Goal: Task Accomplishment & Management: Manage account settings

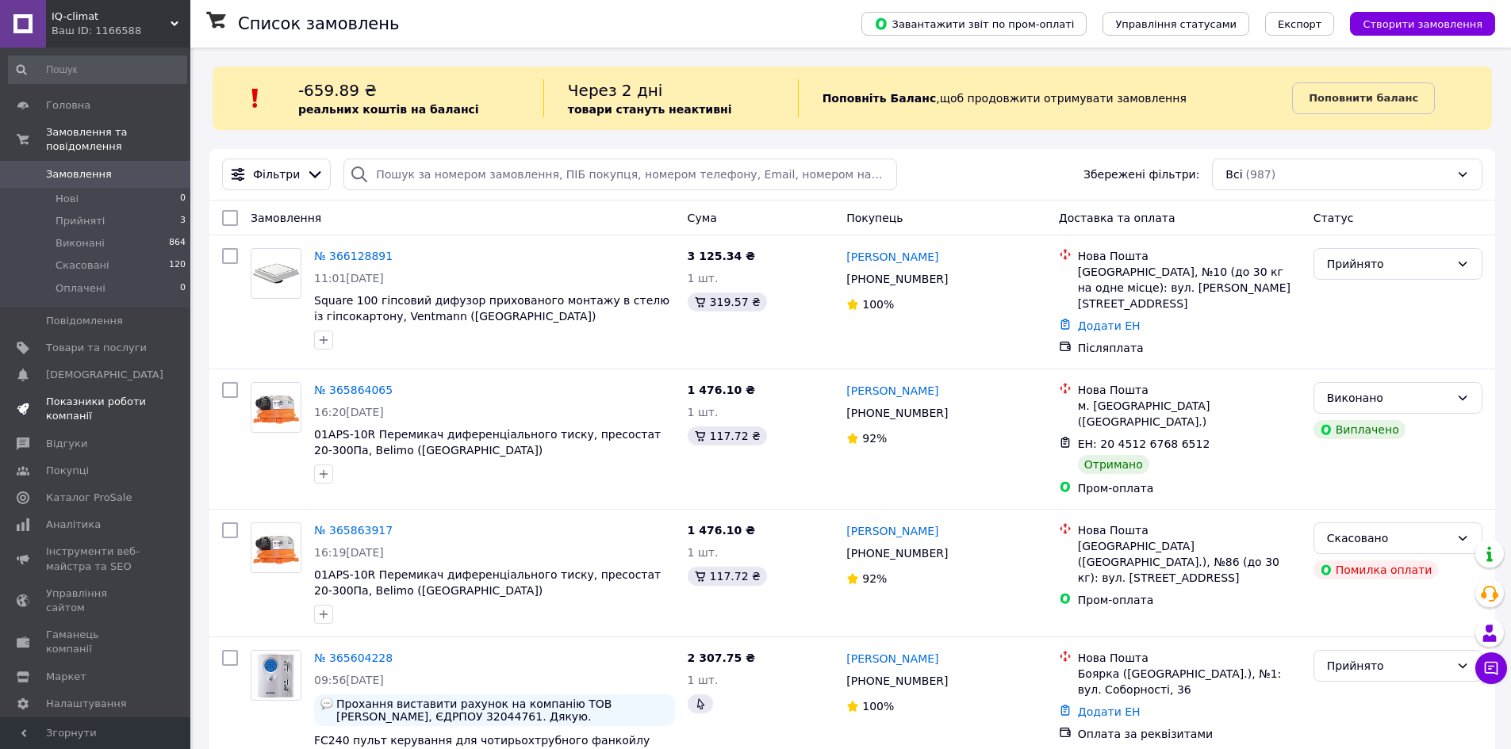
click at [81, 395] on span "Показники роботи компанії" at bounding box center [96, 409] width 101 height 29
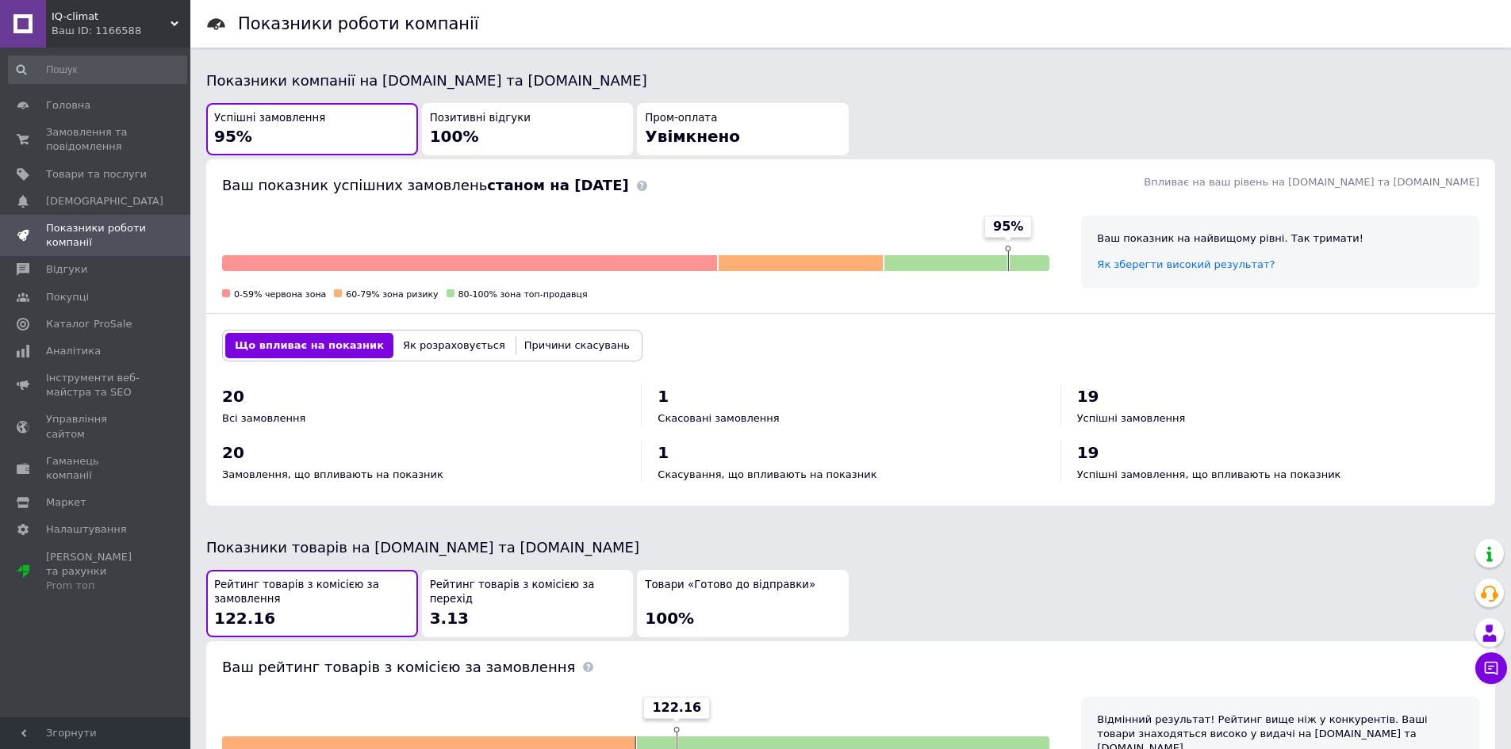
scroll to position [396, 0]
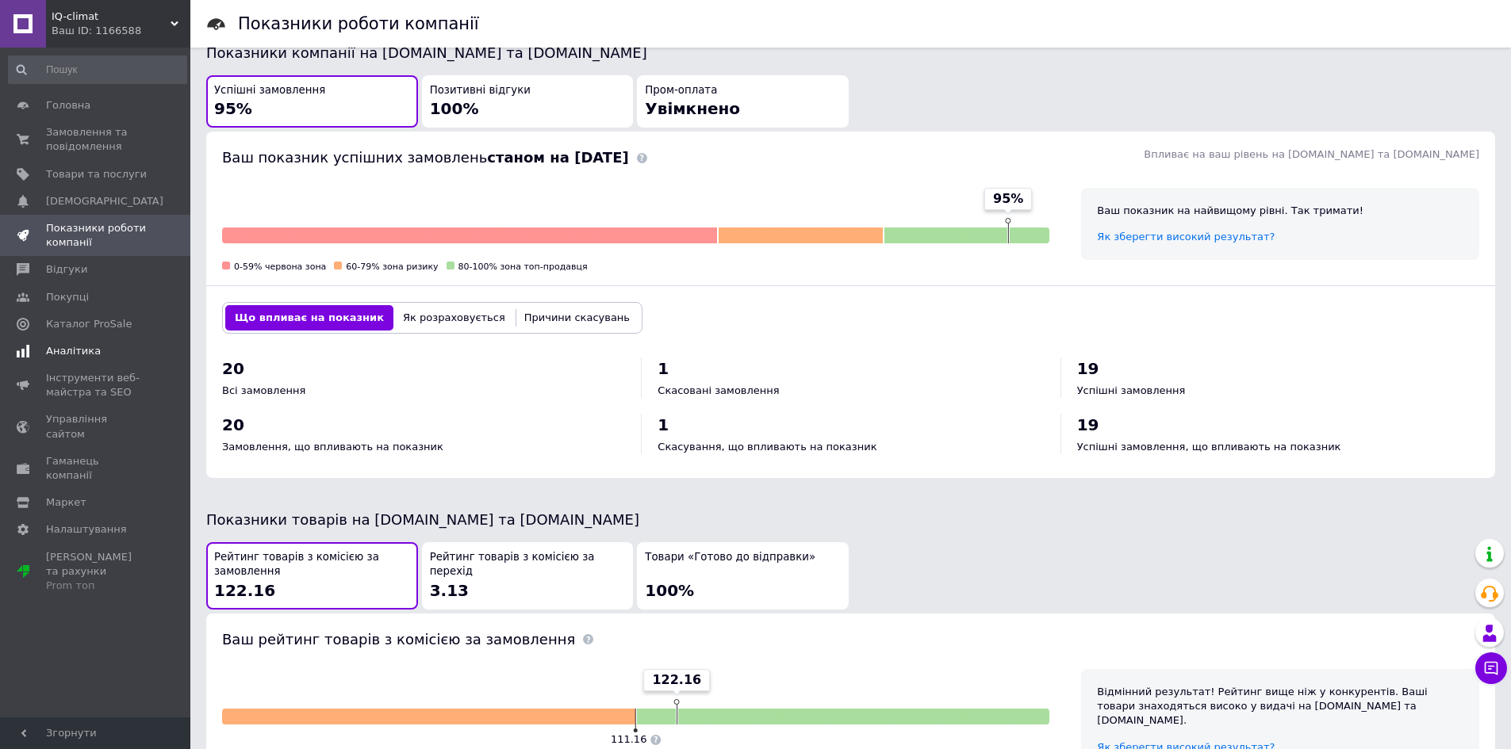
click at [63, 345] on span "Аналітика" at bounding box center [73, 351] width 55 height 14
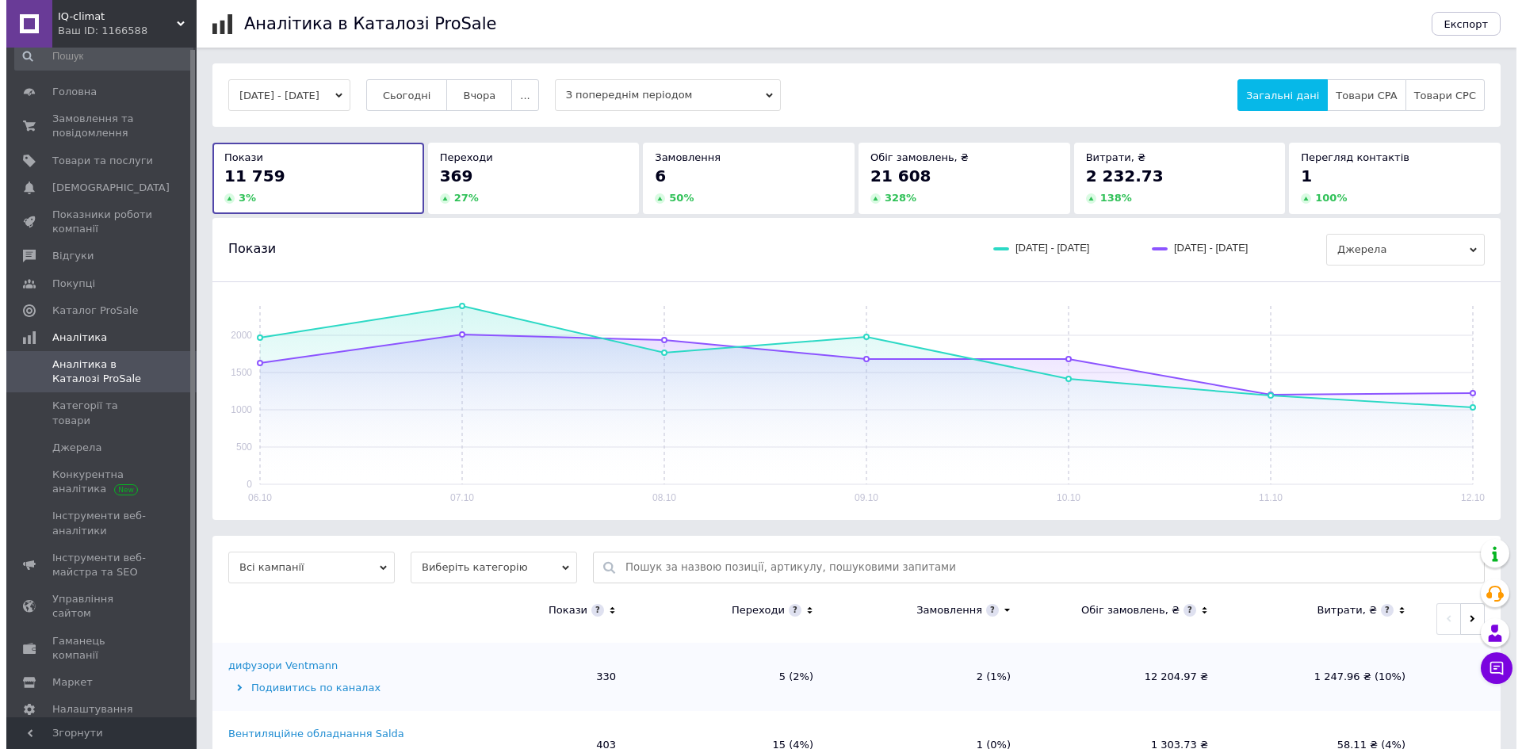
scroll to position [17, 0]
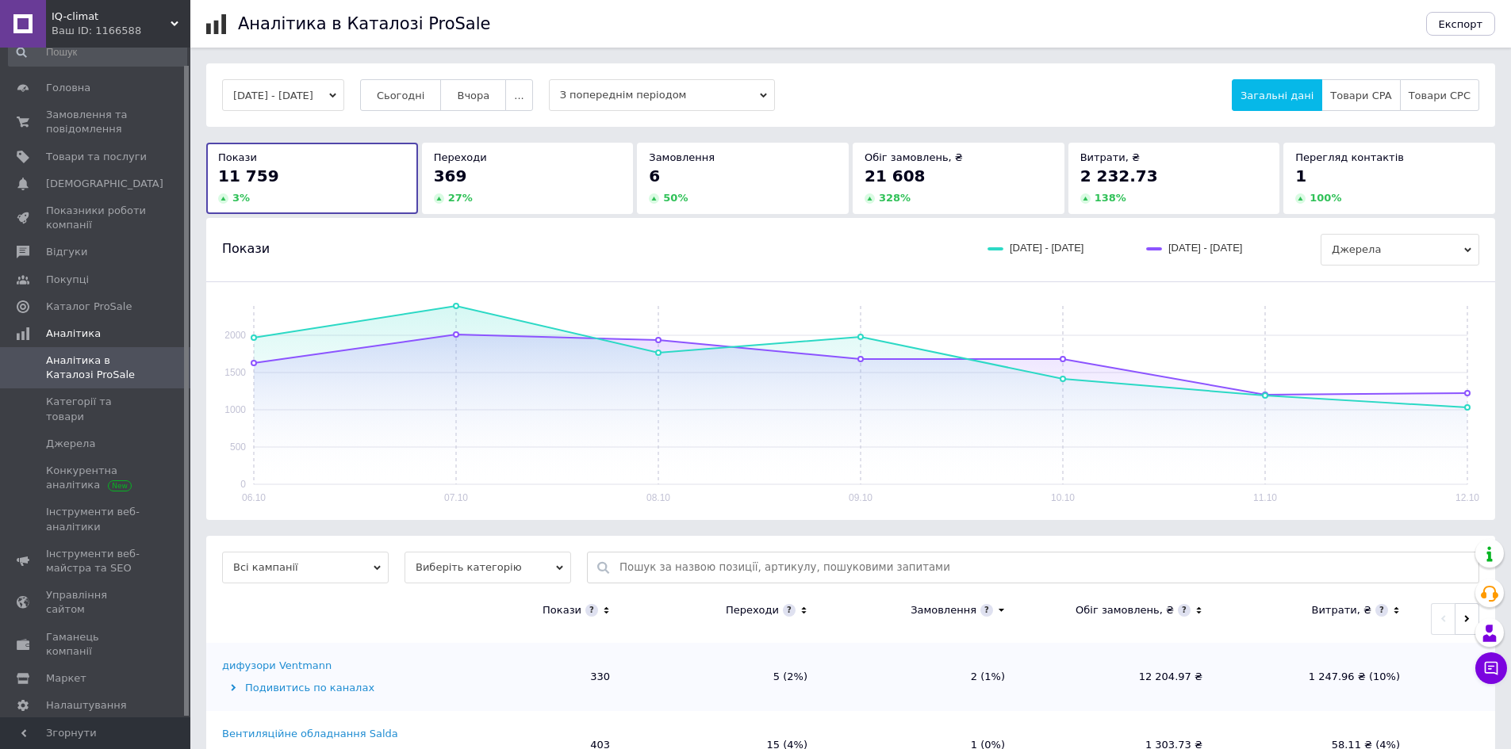
click at [909, 170] on span "21 608" at bounding box center [894, 176] width 61 height 19
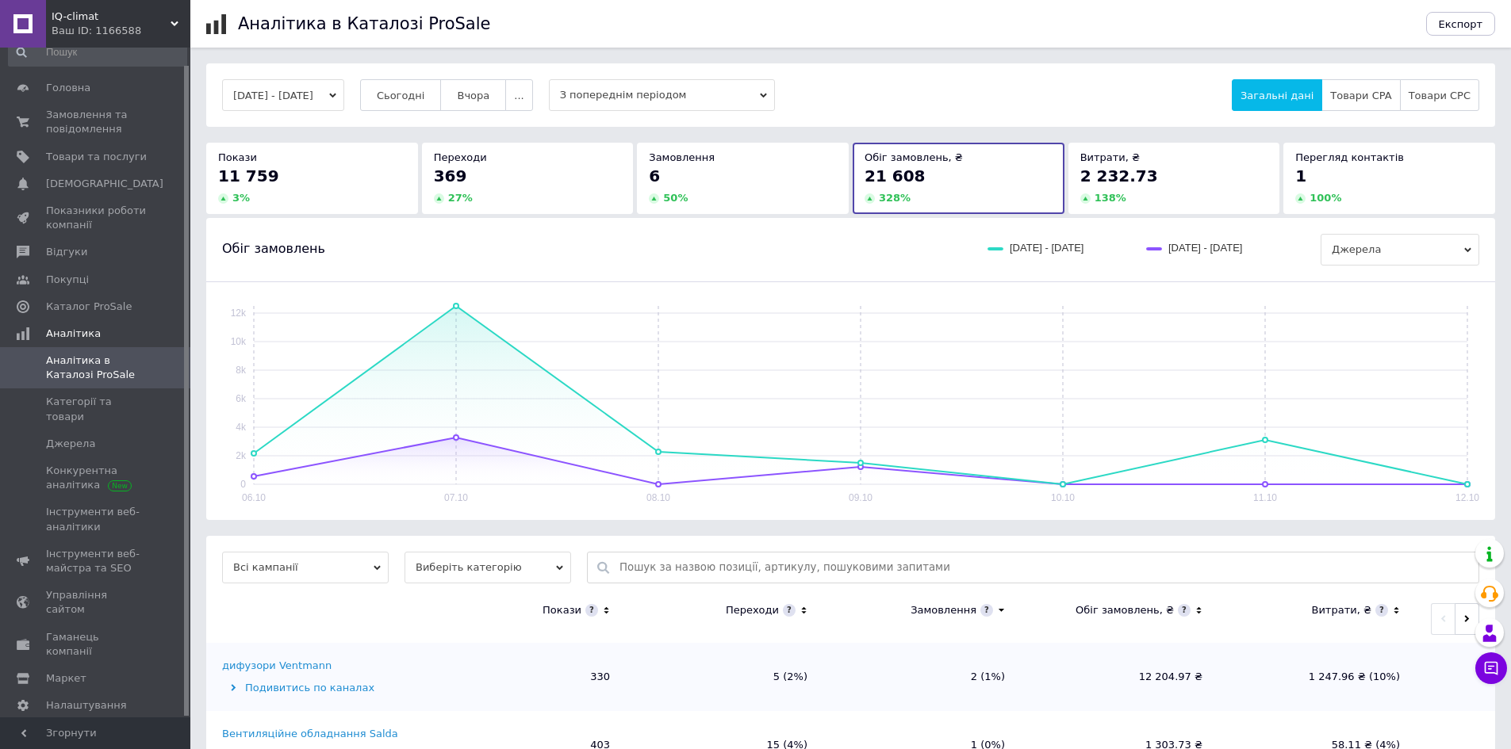
click at [603, 611] on icon at bounding box center [606, 610] width 10 height 13
click at [607, 611] on icon at bounding box center [606, 610] width 10 height 13
click at [97, 405] on span "Категорії та товари" at bounding box center [96, 409] width 101 height 29
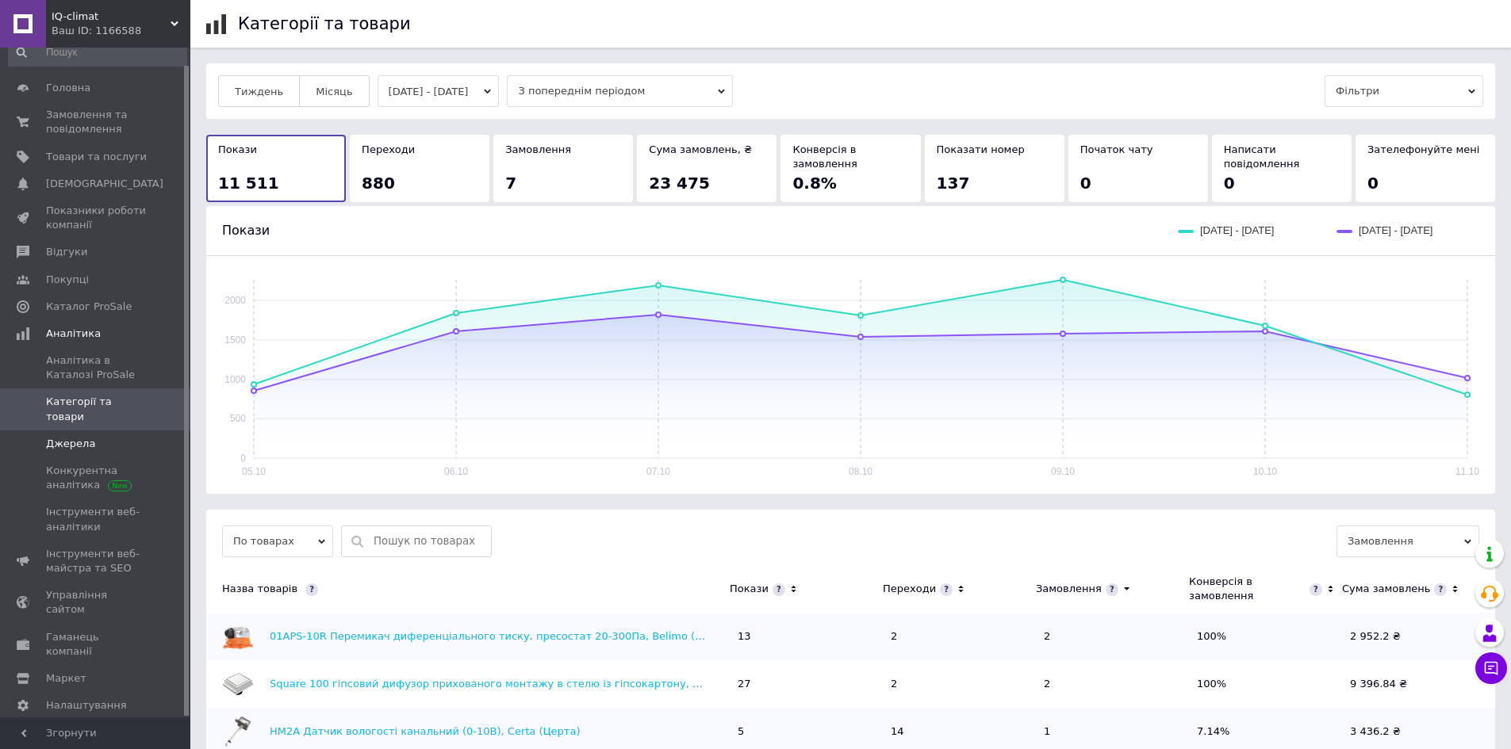
click at [77, 437] on span "Джерела" at bounding box center [70, 444] width 49 height 14
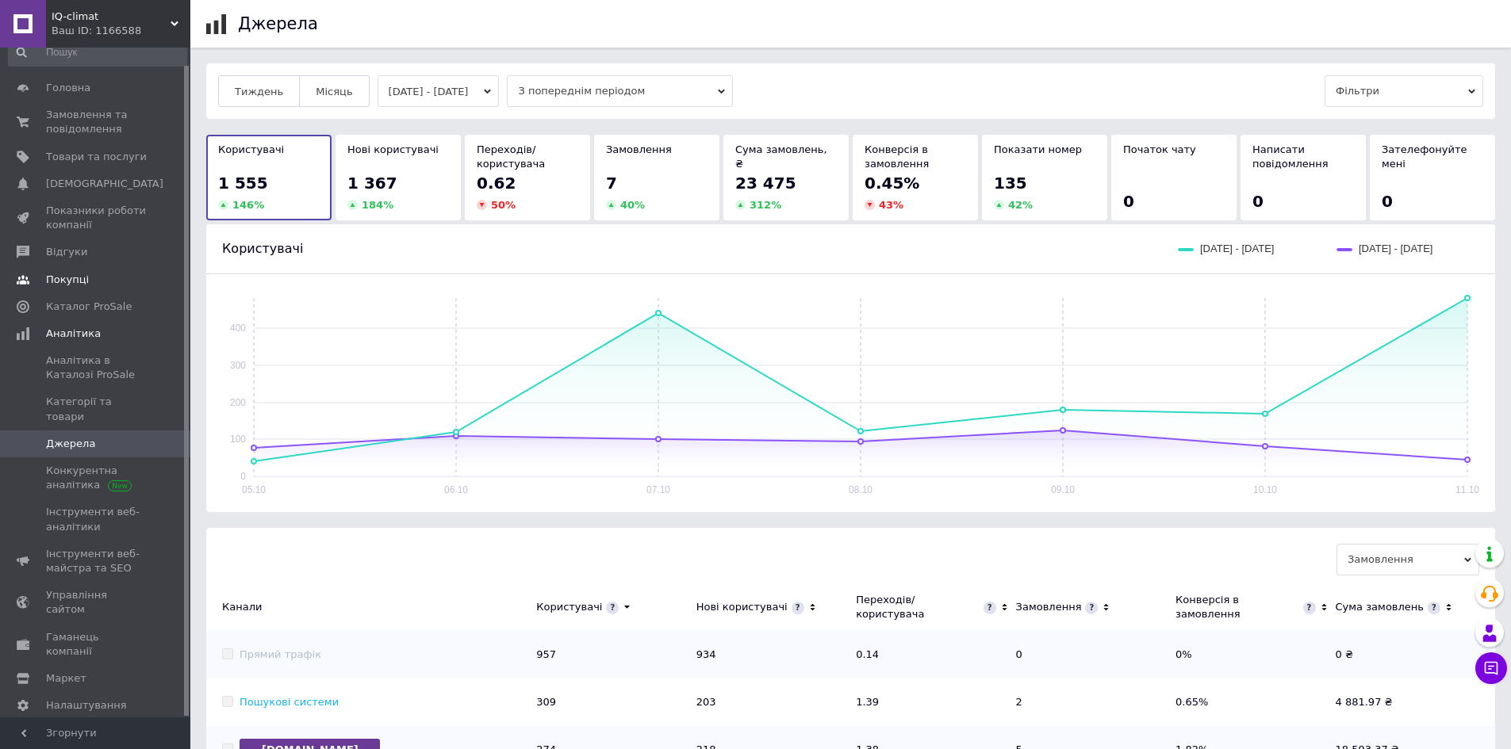
click at [75, 308] on span "Каталог ProSale" at bounding box center [89, 307] width 86 height 14
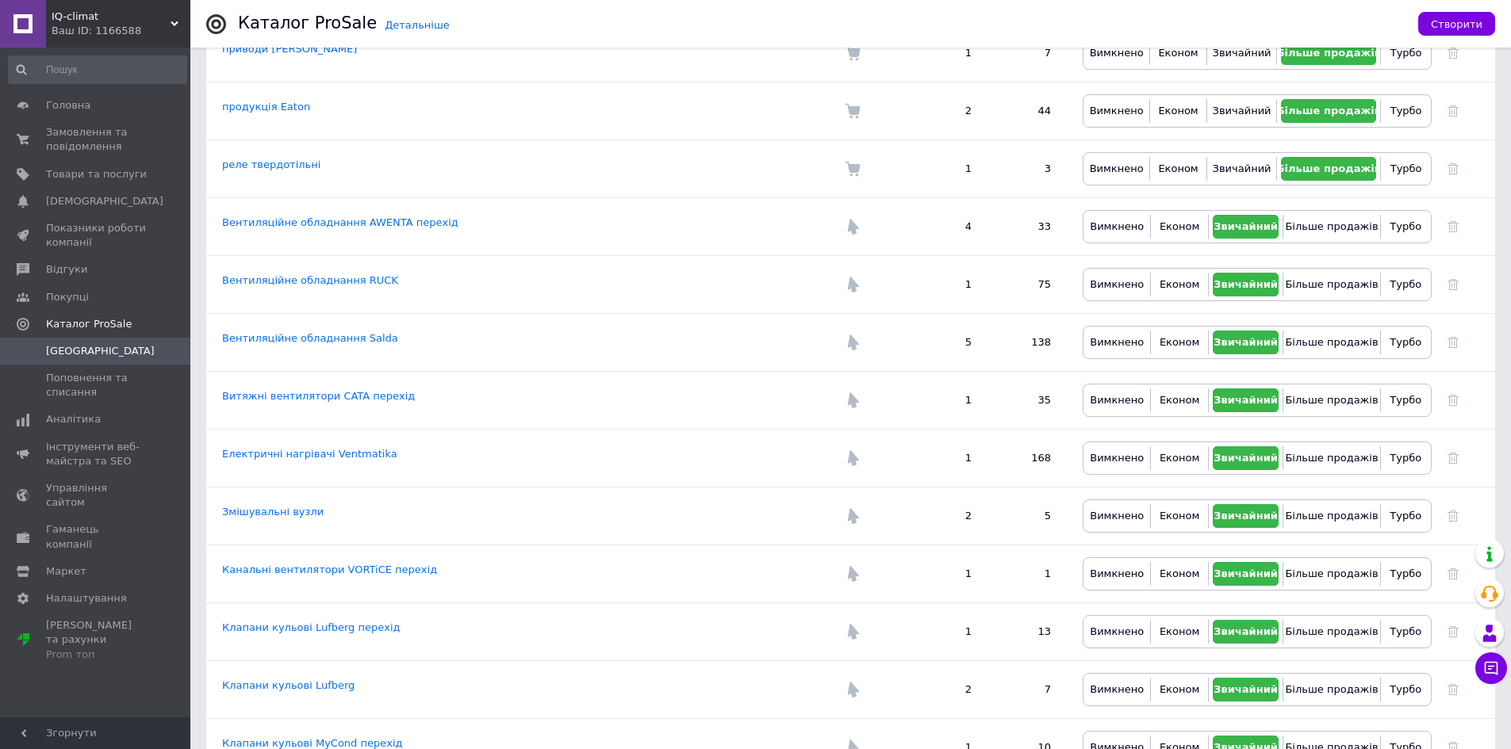
scroll to position [2580, 0]
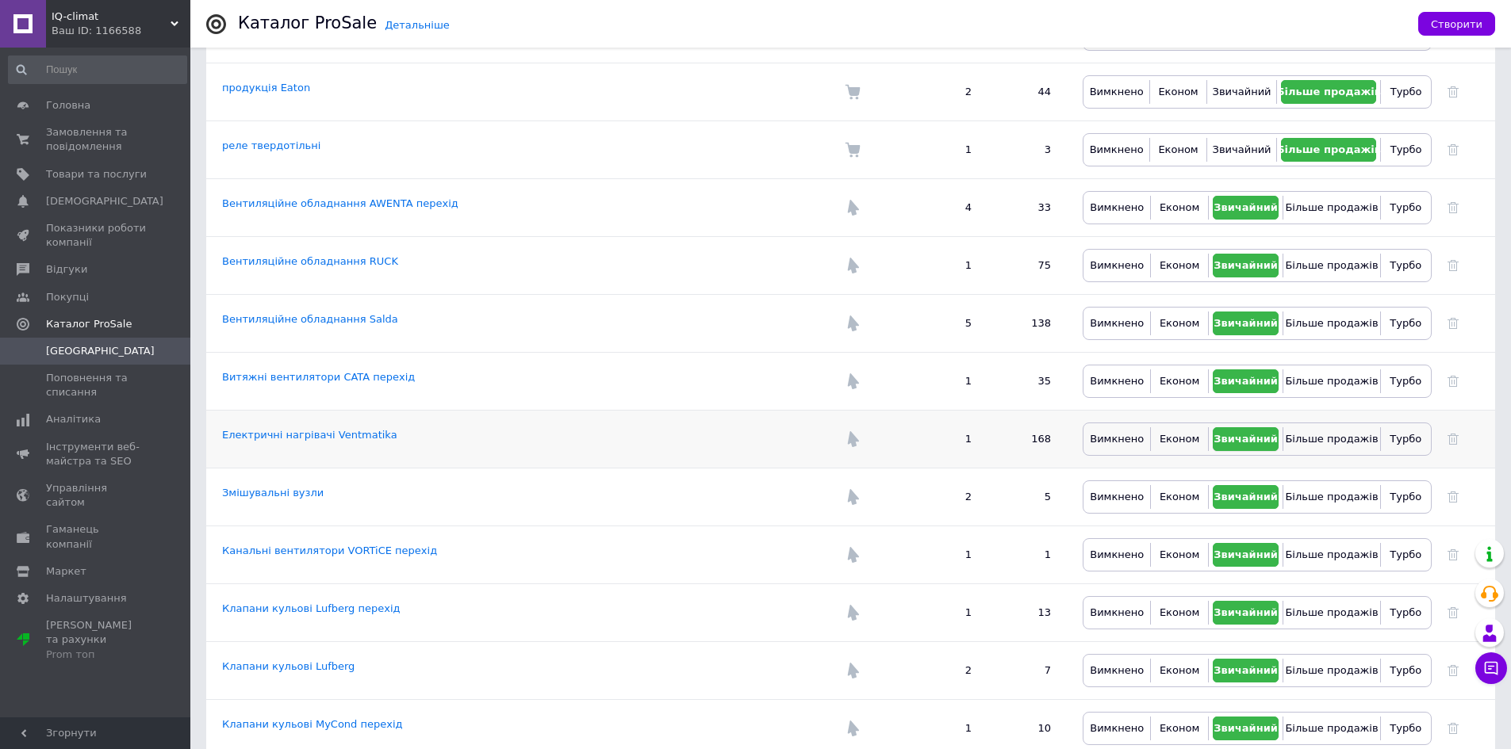
click at [1235, 433] on span "Звичайний" at bounding box center [1245, 439] width 64 height 12
click at [314, 429] on link "Електричні нагрівачі Ventmatika" at bounding box center [309, 435] width 175 height 12
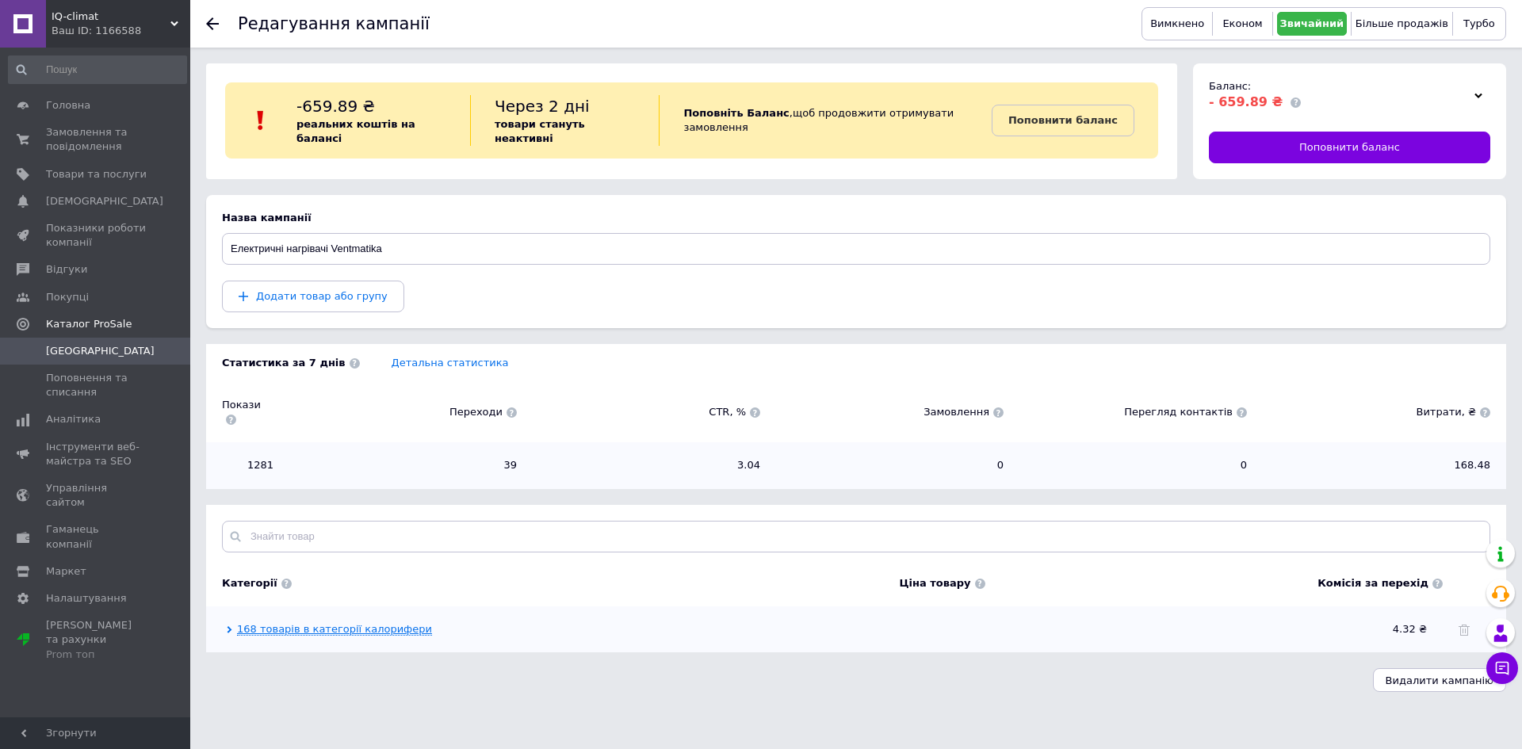
click at [261, 623] on link "168 товарів в категорії калорифери" at bounding box center [334, 629] width 195 height 13
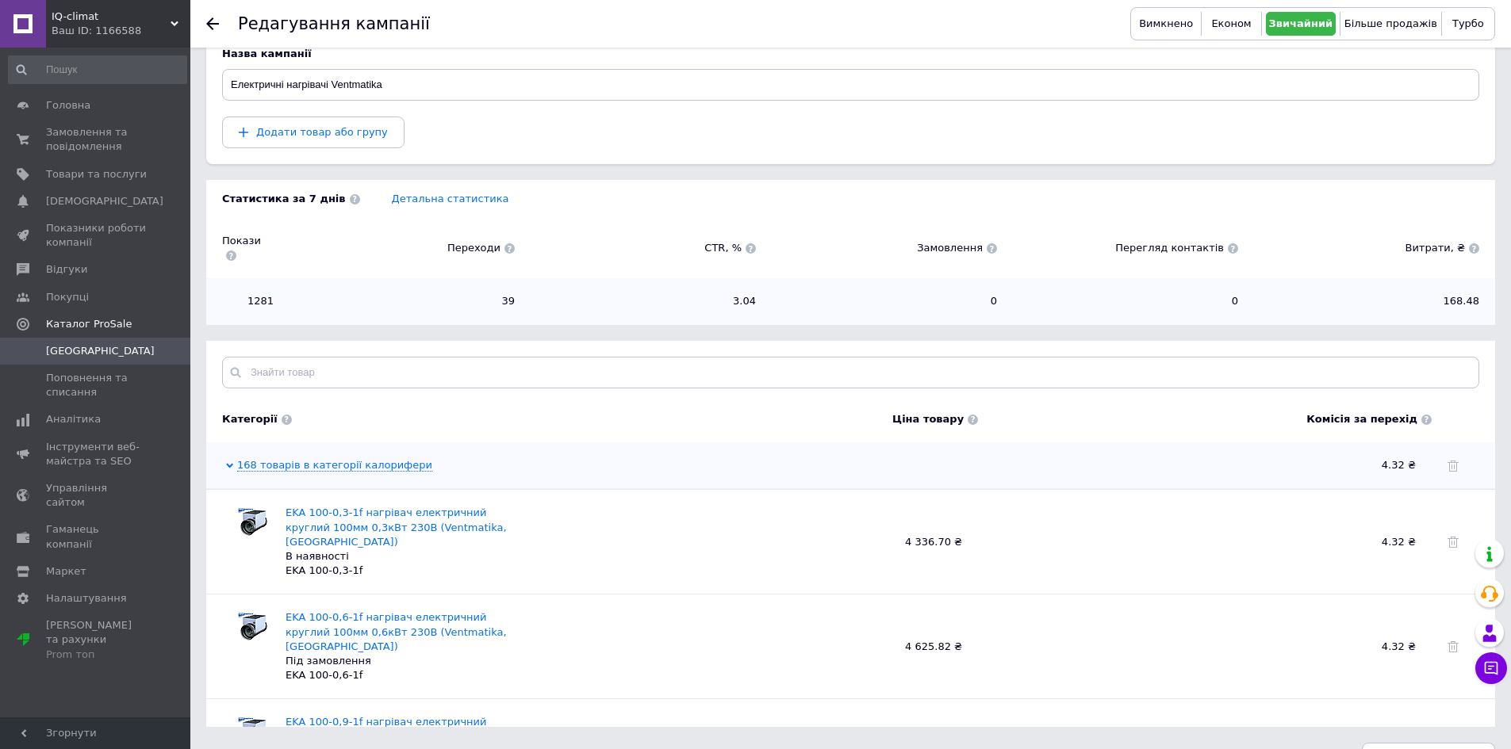
scroll to position [184, 0]
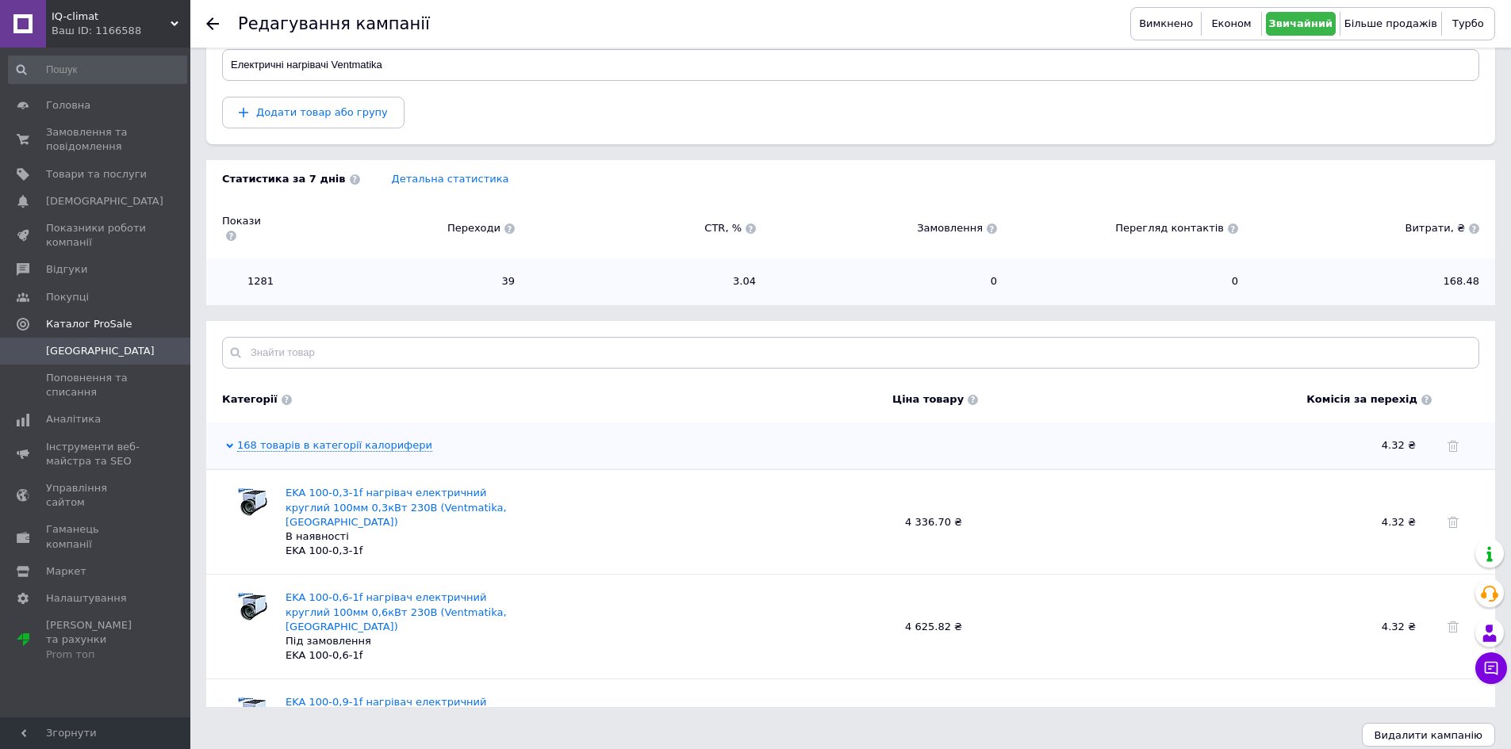
click at [205, 17] on div "Редагування кампанії Вимкнено Економ Звичайний Більше продажів Турбо" at bounding box center [850, 24] width 1320 height 48
click at [219, 26] on div at bounding box center [222, 24] width 32 height 48
click at [203, 19] on div "Редагування кампанії Вимкнено Економ Звичайний Більше продажів Турбо" at bounding box center [850, 24] width 1320 height 48
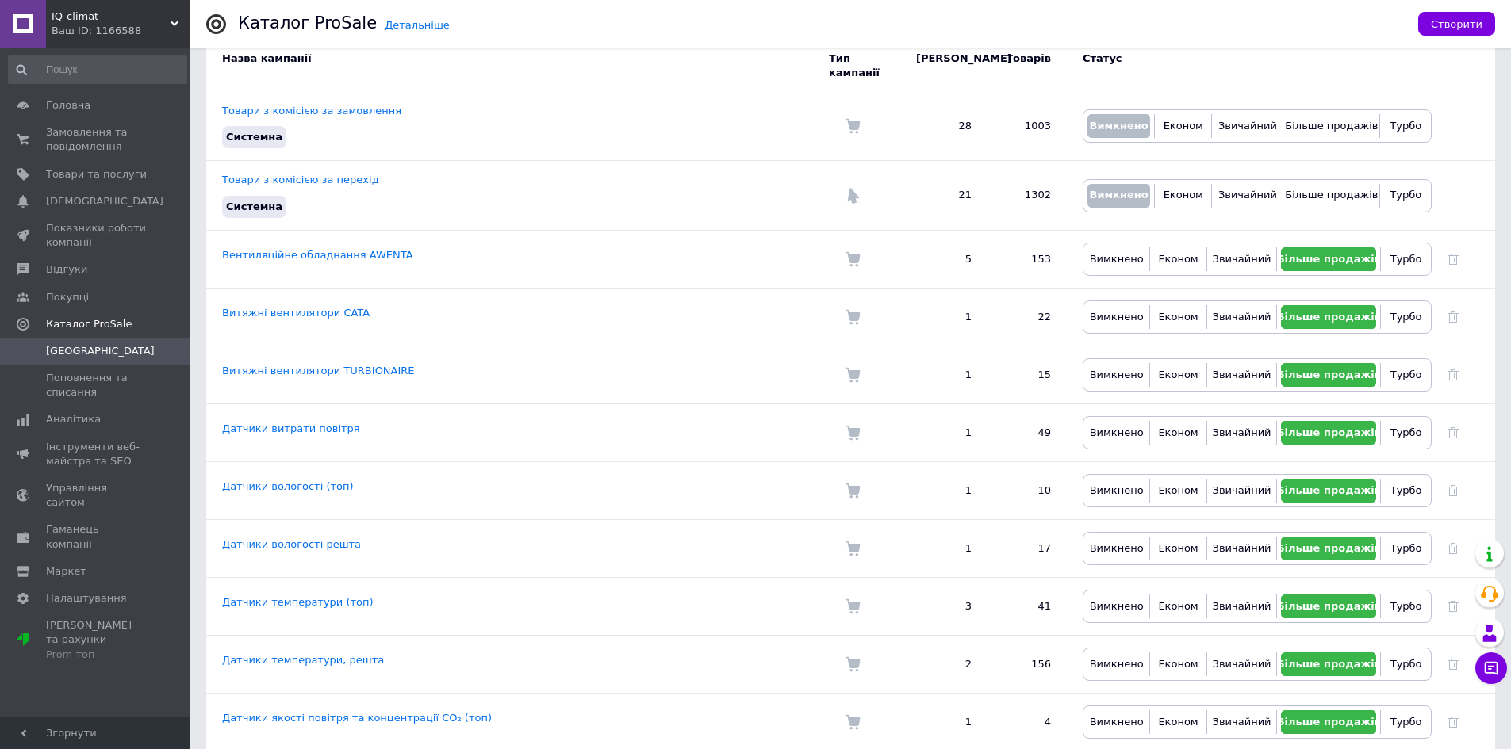
scroll to position [56, 0]
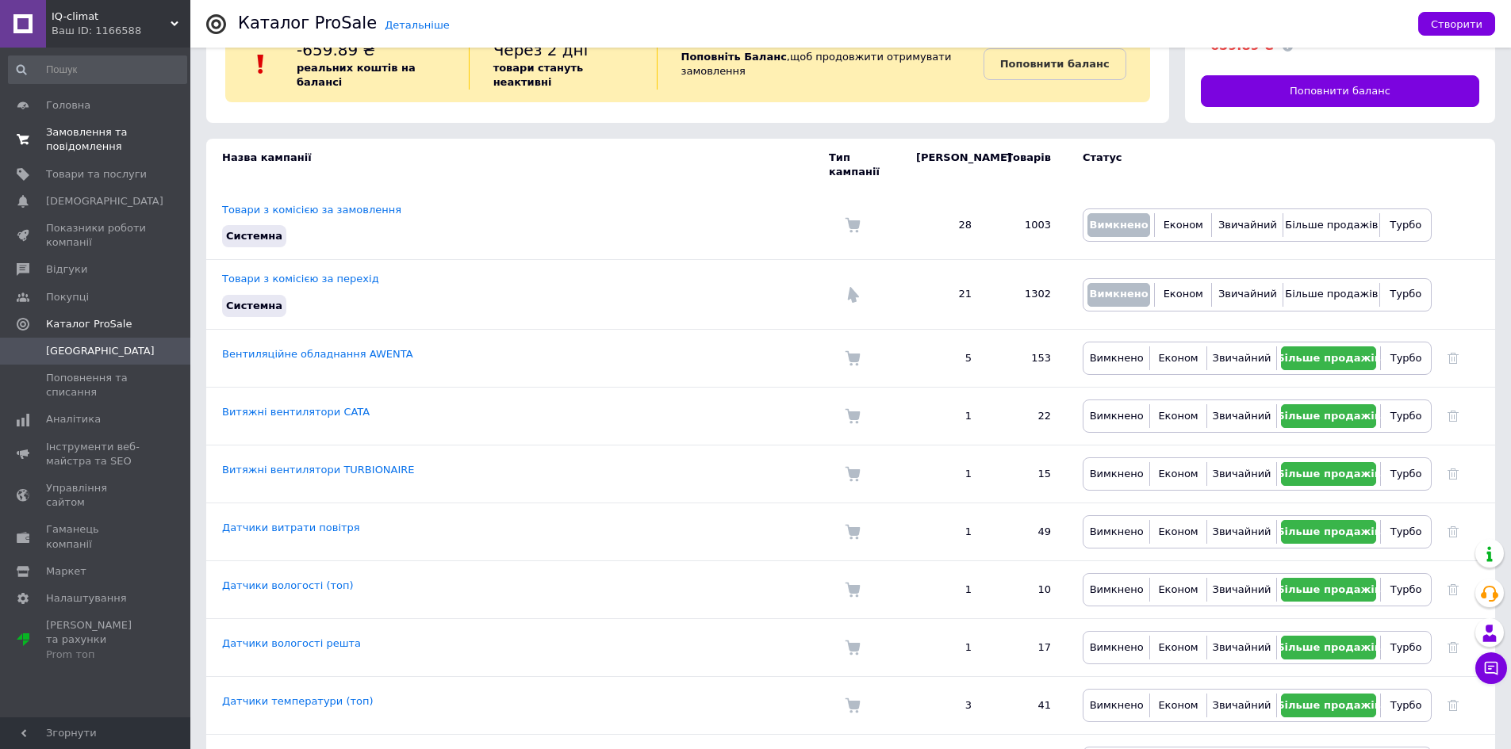
click at [82, 139] on span "Замовлення та повідомлення" at bounding box center [96, 139] width 101 height 29
